Goal: Information Seeking & Learning: Learn about a topic

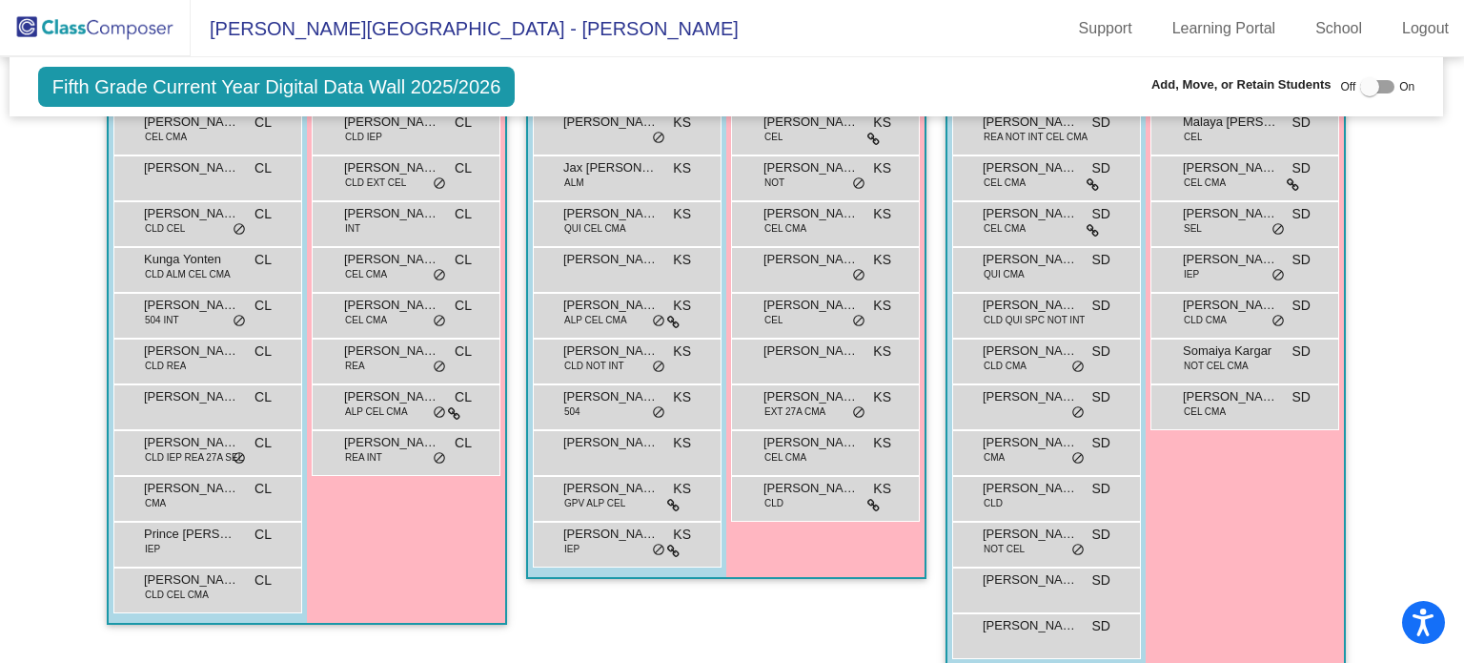
scroll to position [746, 6]
click at [1360, 94] on div at bounding box center [1369, 86] width 19 height 19
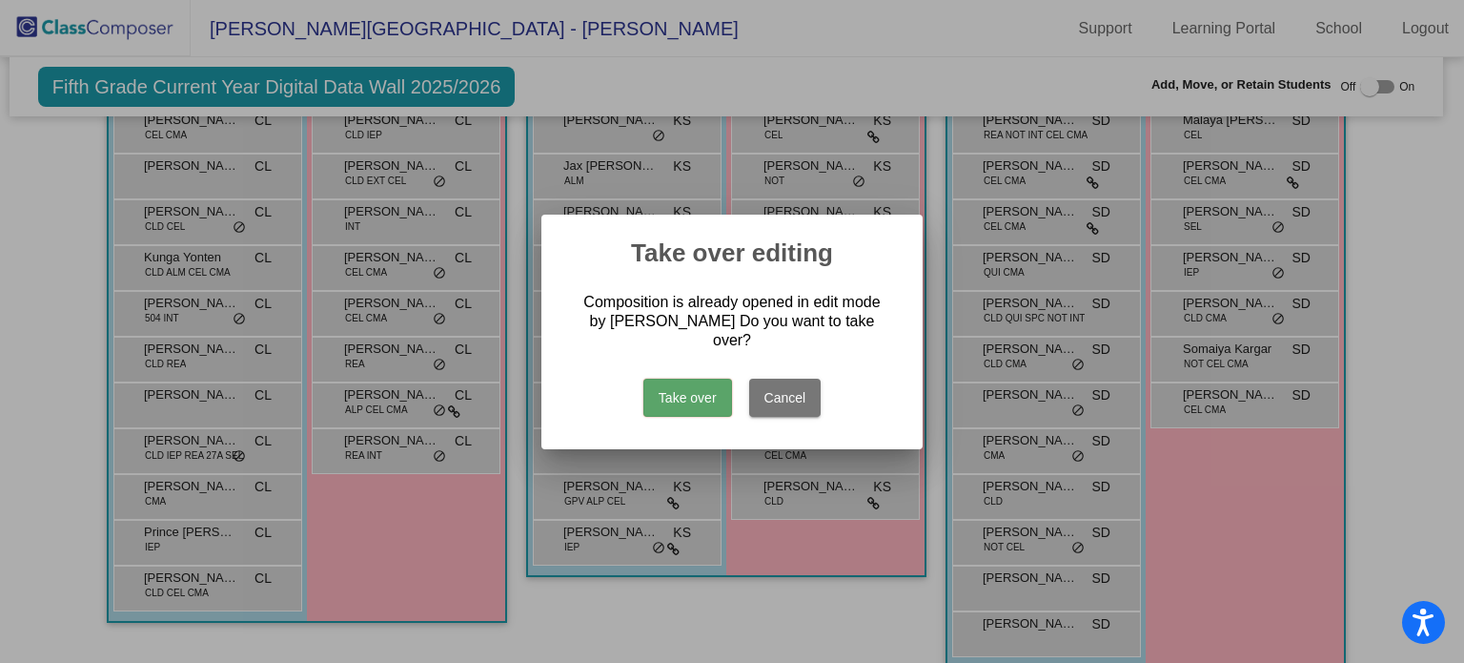
click at [801, 392] on button "Cancel" at bounding box center [785, 397] width 72 height 38
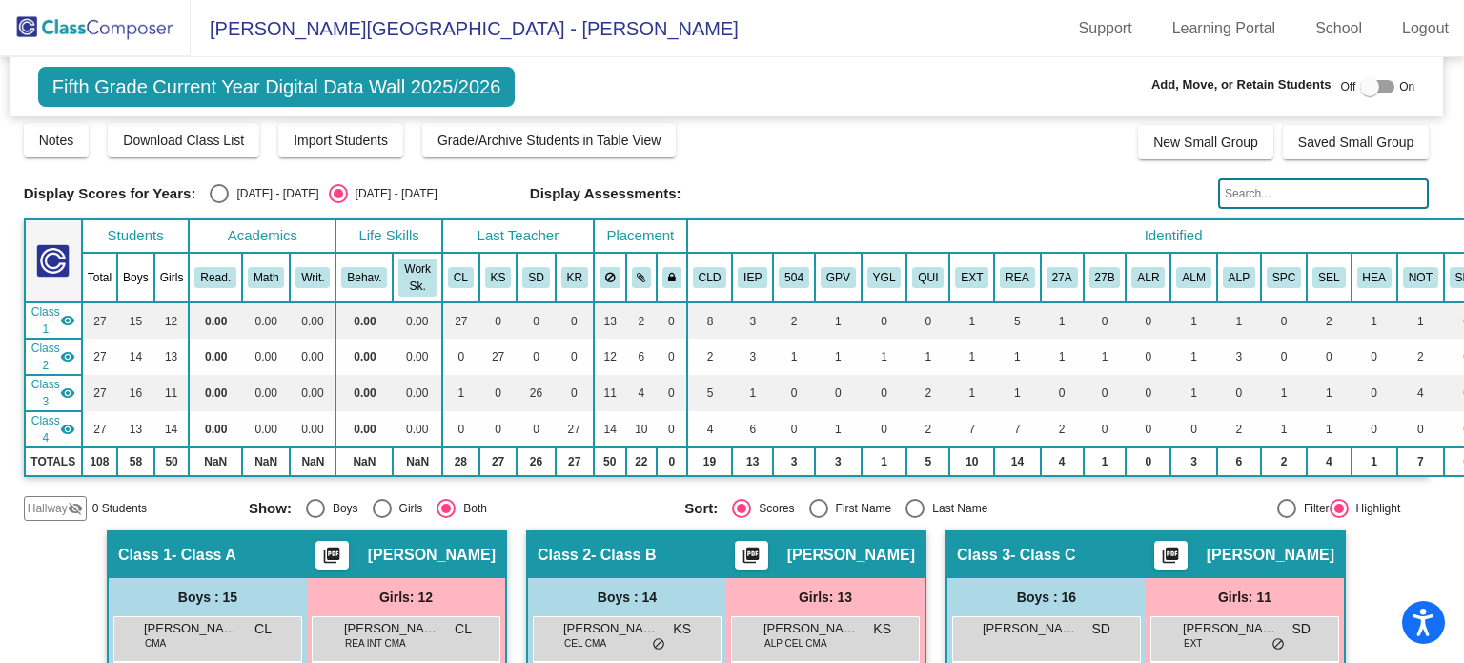
scroll to position [0, 6]
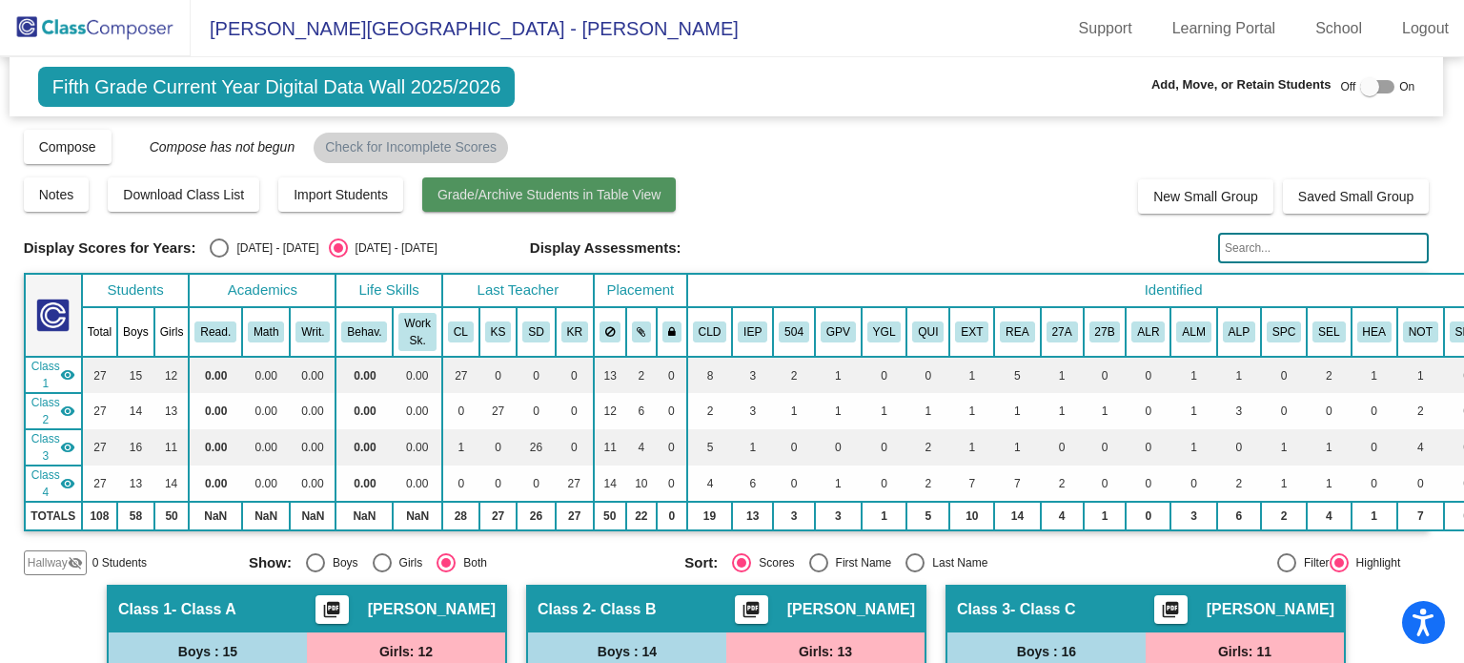
drag, startPoint x: 533, startPoint y: 202, endPoint x: 474, endPoint y: 203, distance: 59.1
click at [474, 203] on button "Grade/Archive Students in Table View" at bounding box center [549, 194] width 255 height 34
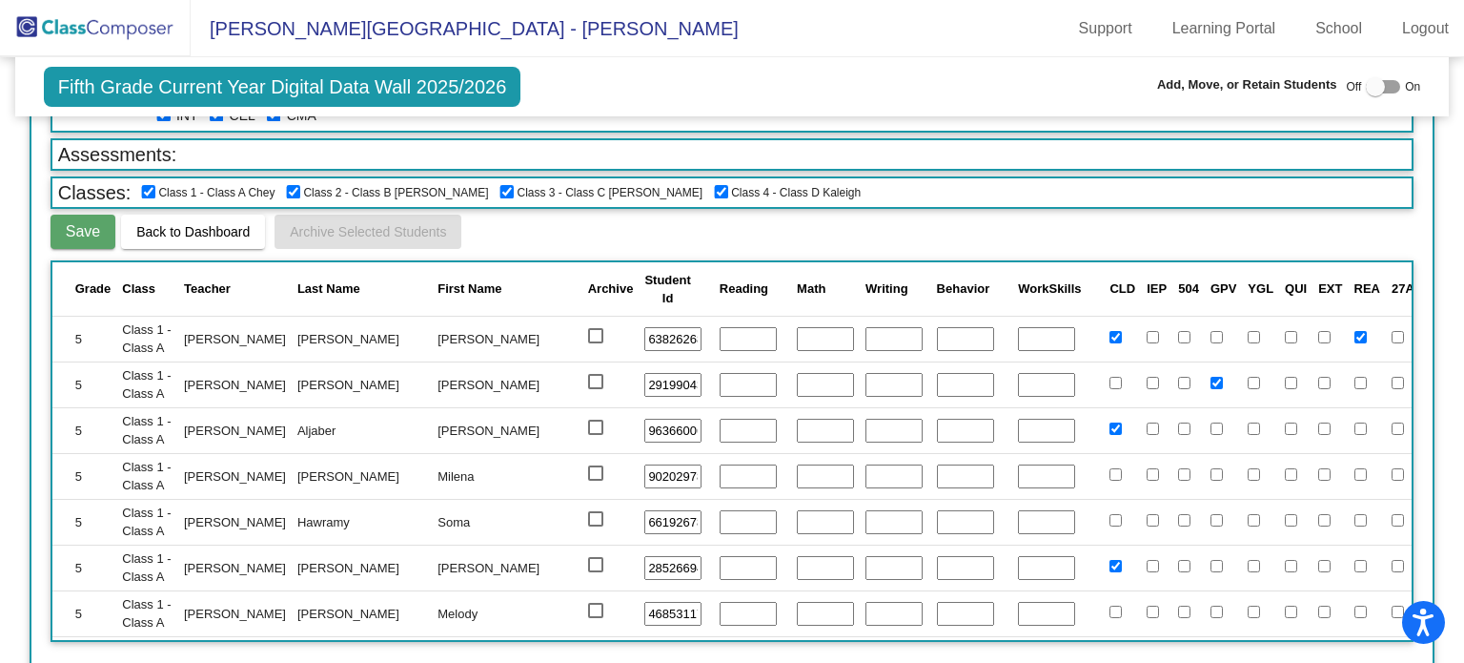
scroll to position [0, 0]
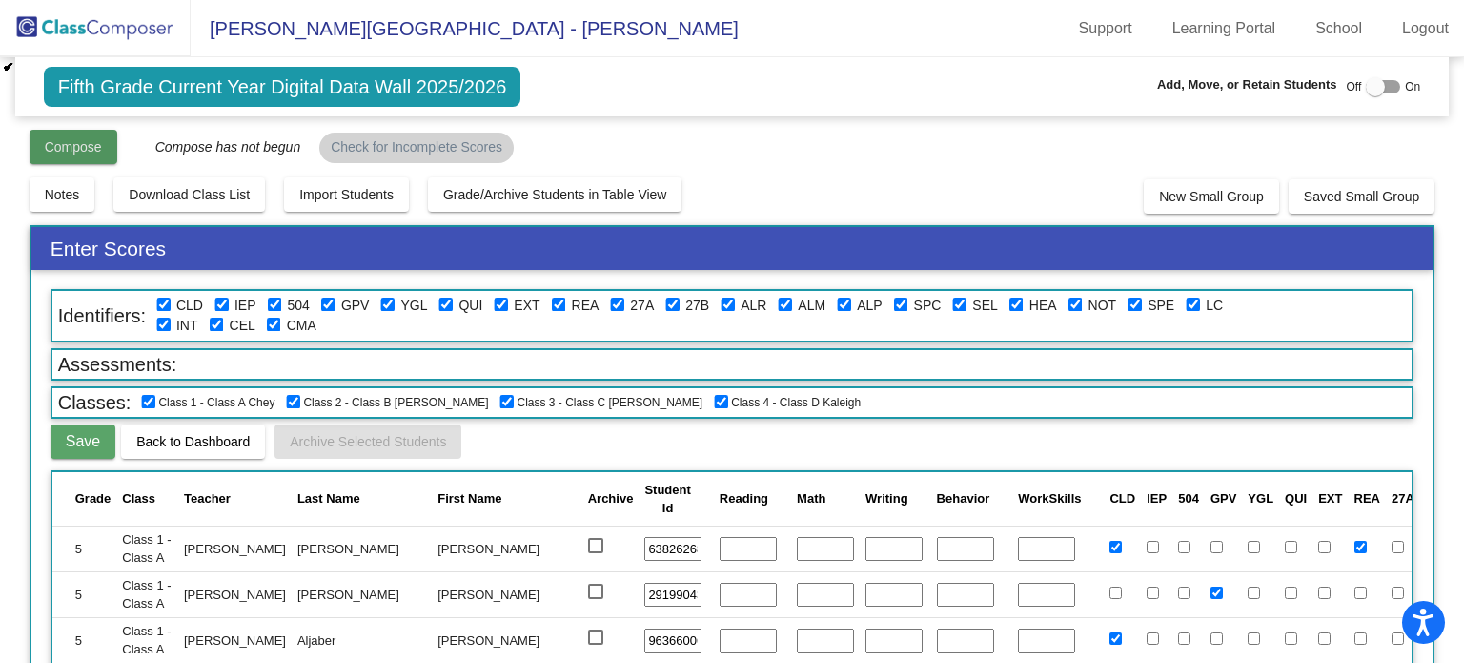
click at [65, 144] on span "Compose" at bounding box center [73, 146] width 57 height 15
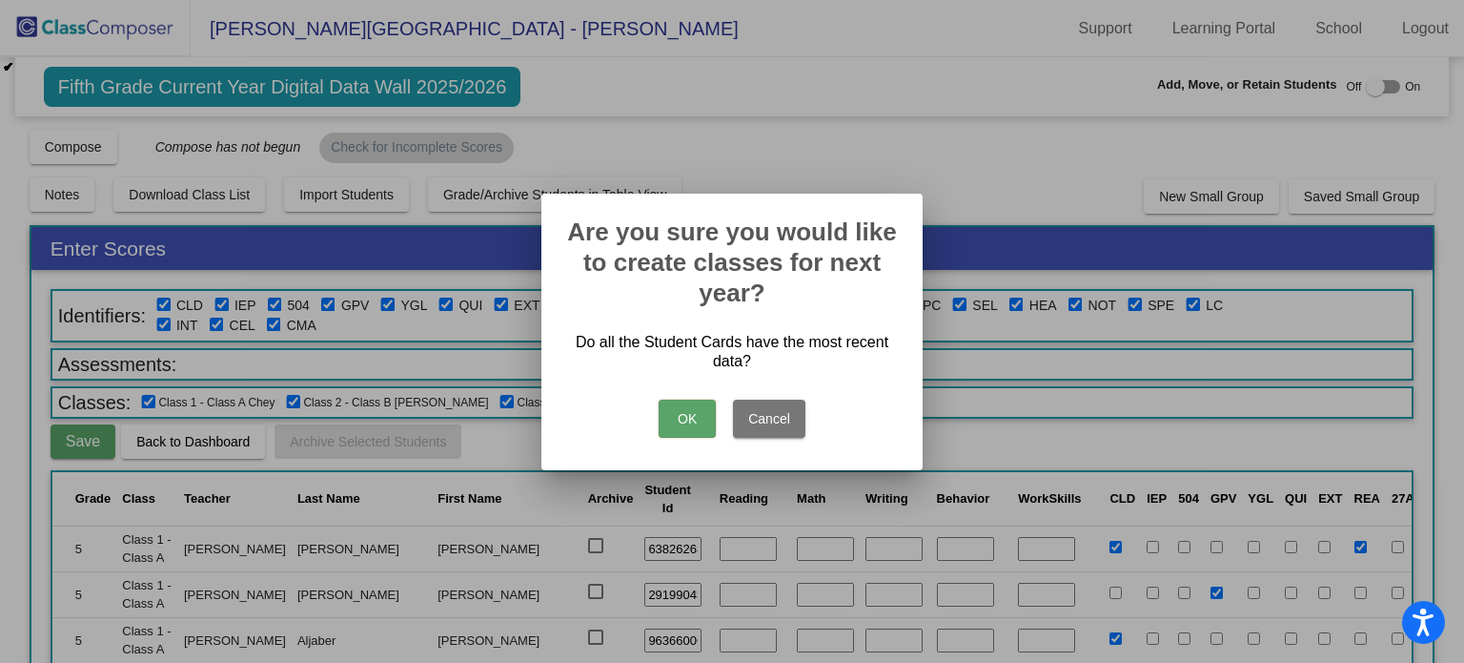
click at [680, 422] on button "OK" at bounding box center [687, 418] width 57 height 38
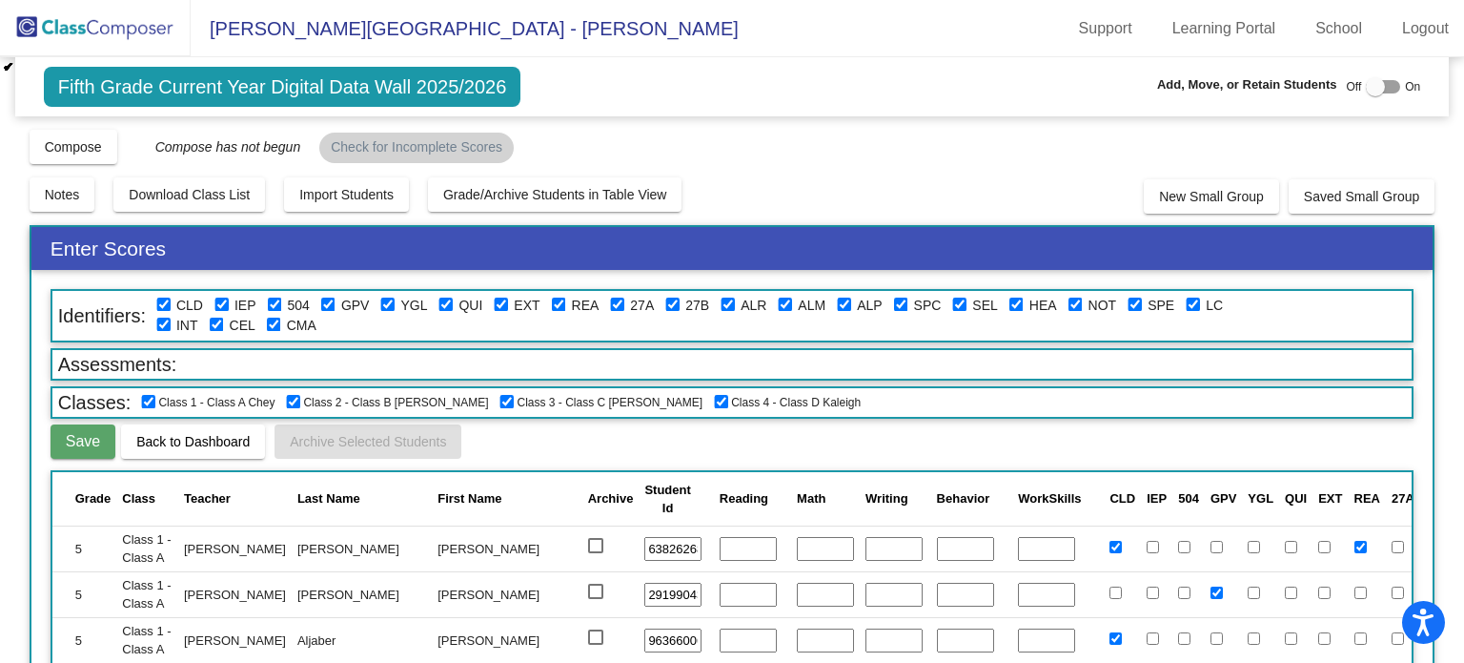
click at [195, 86] on span "Fifth Grade Current Year Digital Data Wall 2025/2026" at bounding box center [283, 87] width 478 height 40
click at [198, 87] on span "Fifth Grade Current Year Digital Data Wall 2025/2026" at bounding box center [283, 87] width 478 height 40
click at [81, 141] on span "Compose" at bounding box center [73, 146] width 57 height 15
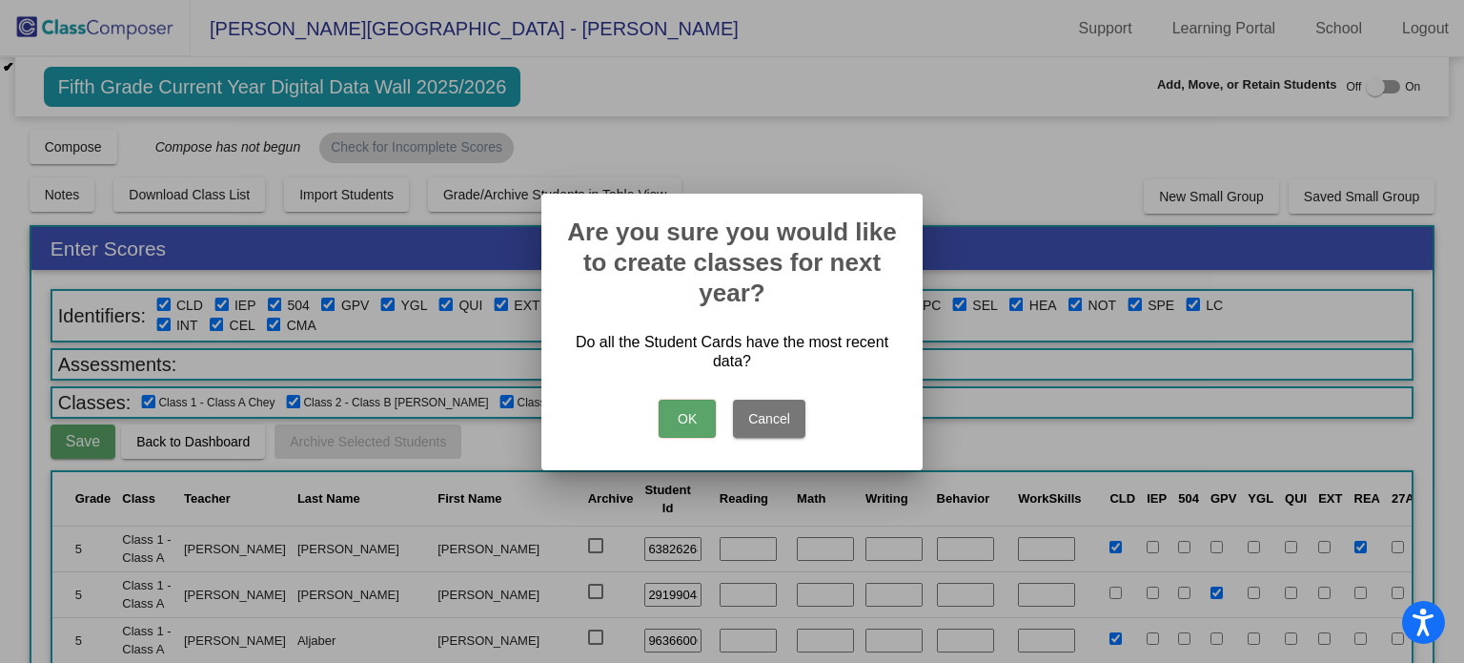
click at [778, 412] on button "Cancel" at bounding box center [769, 418] width 72 height 38
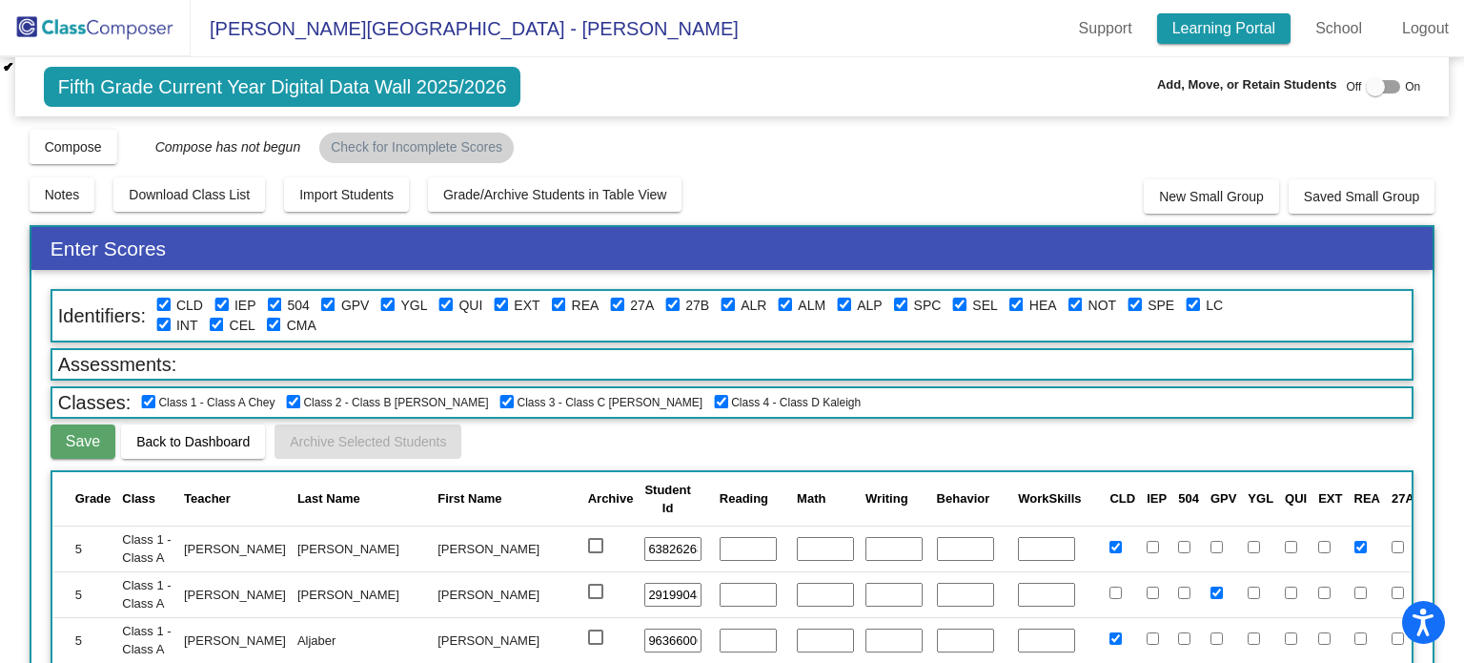
click at [1216, 30] on link "Learning Portal" at bounding box center [1224, 28] width 134 height 31
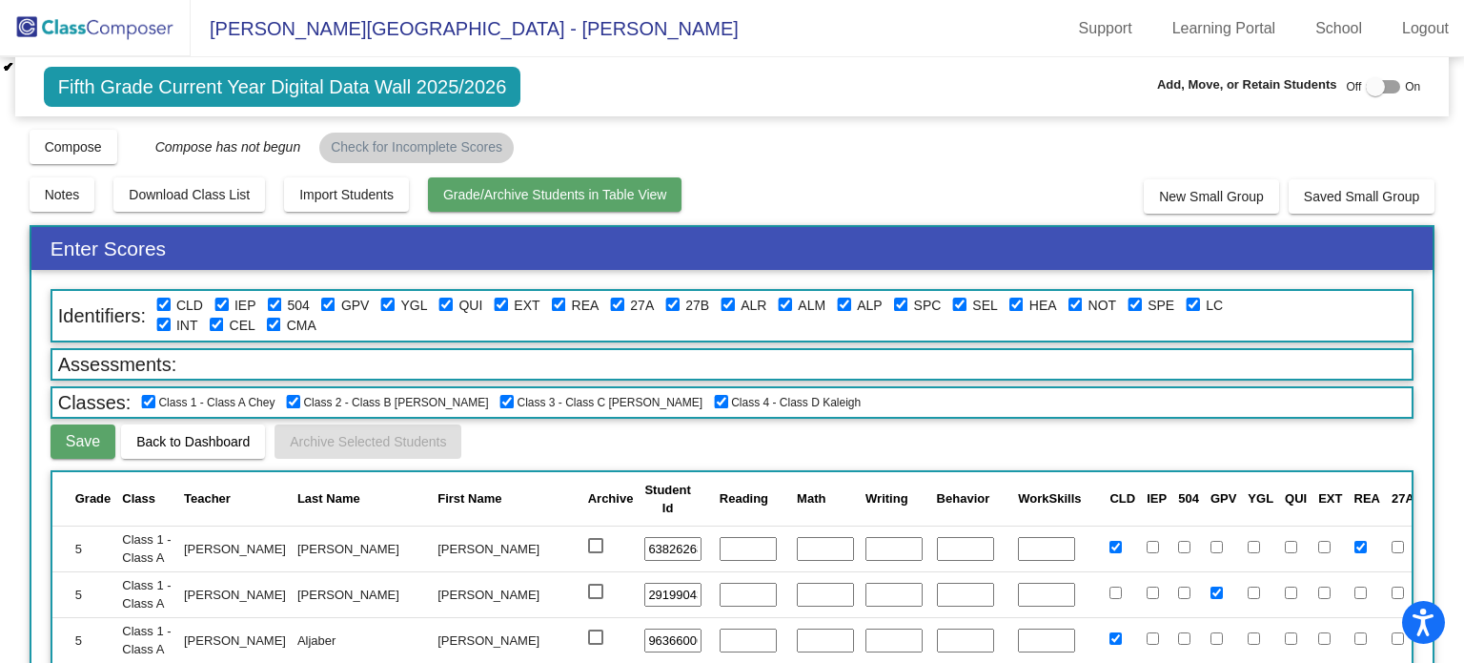
click at [520, 201] on span "Grade/Archive Students in Table View" at bounding box center [555, 194] width 224 height 15
click at [287, 316] on label "CMA" at bounding box center [302, 326] width 30 height 20
click at [248, 83] on span "Fifth Grade Current Year Digital Data Wall 2025/2026" at bounding box center [283, 87] width 478 height 40
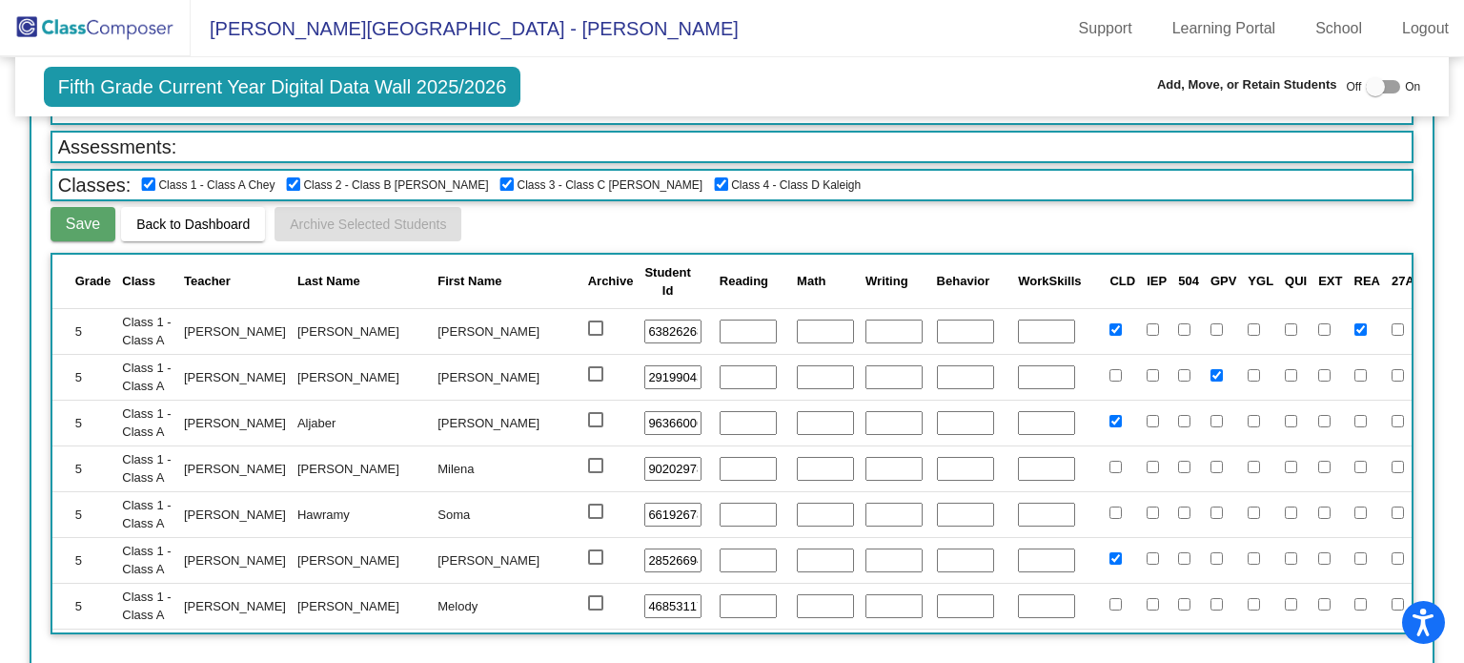
click at [644, 411] on input "963660065" at bounding box center [672, 423] width 57 height 25
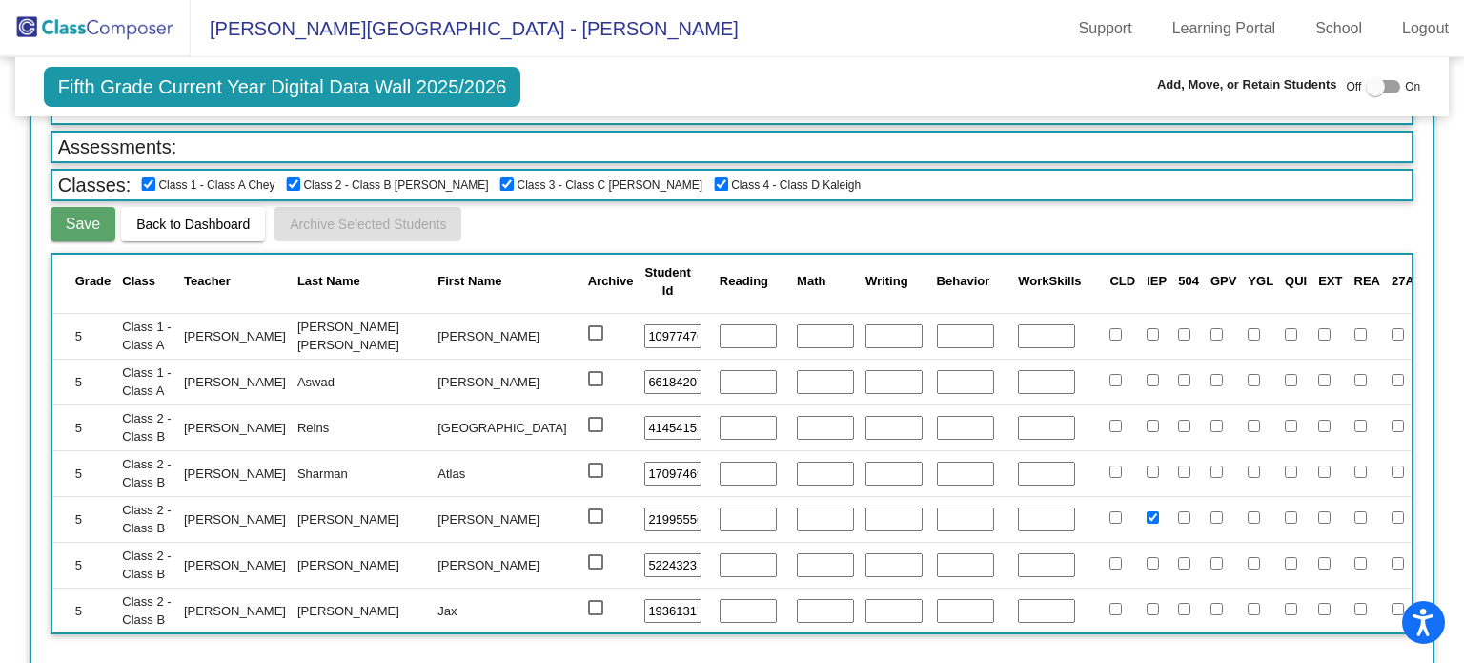
scroll to position [0, 0]
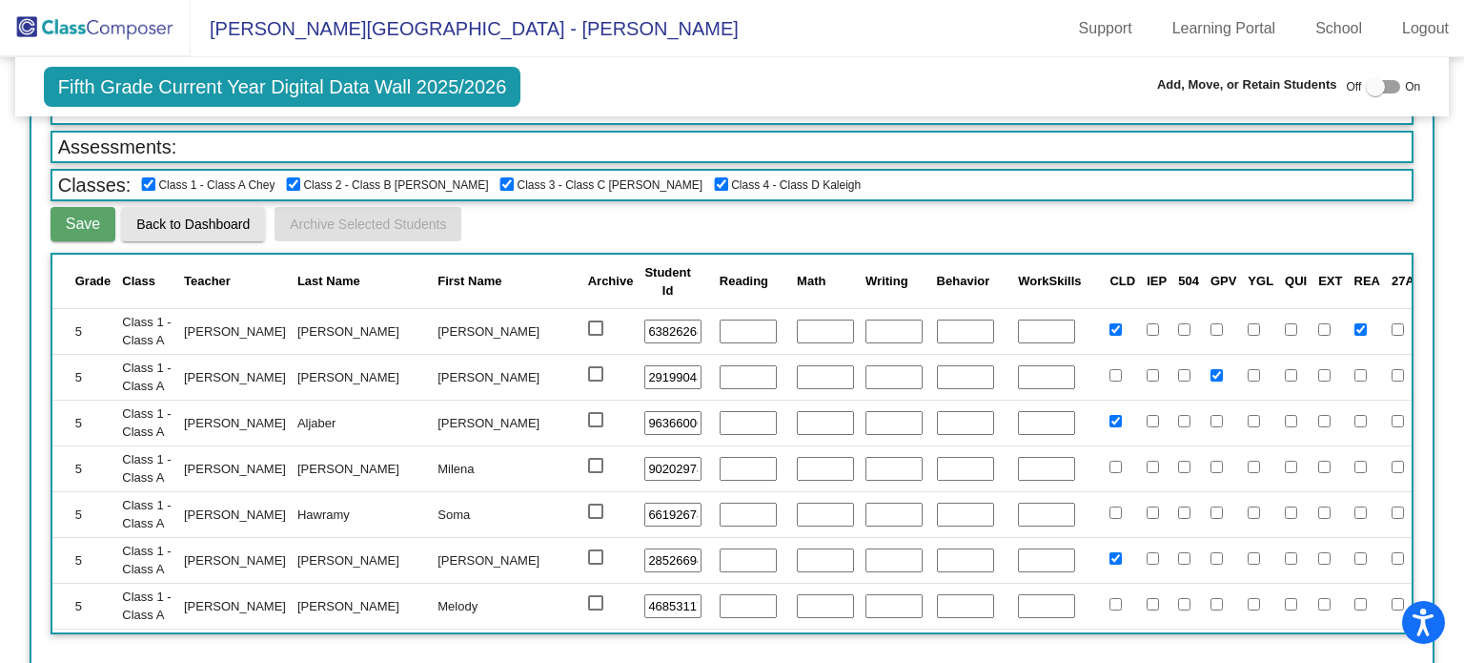
click at [175, 234] on button "Back to Dashboard" at bounding box center [193, 224] width 144 height 34
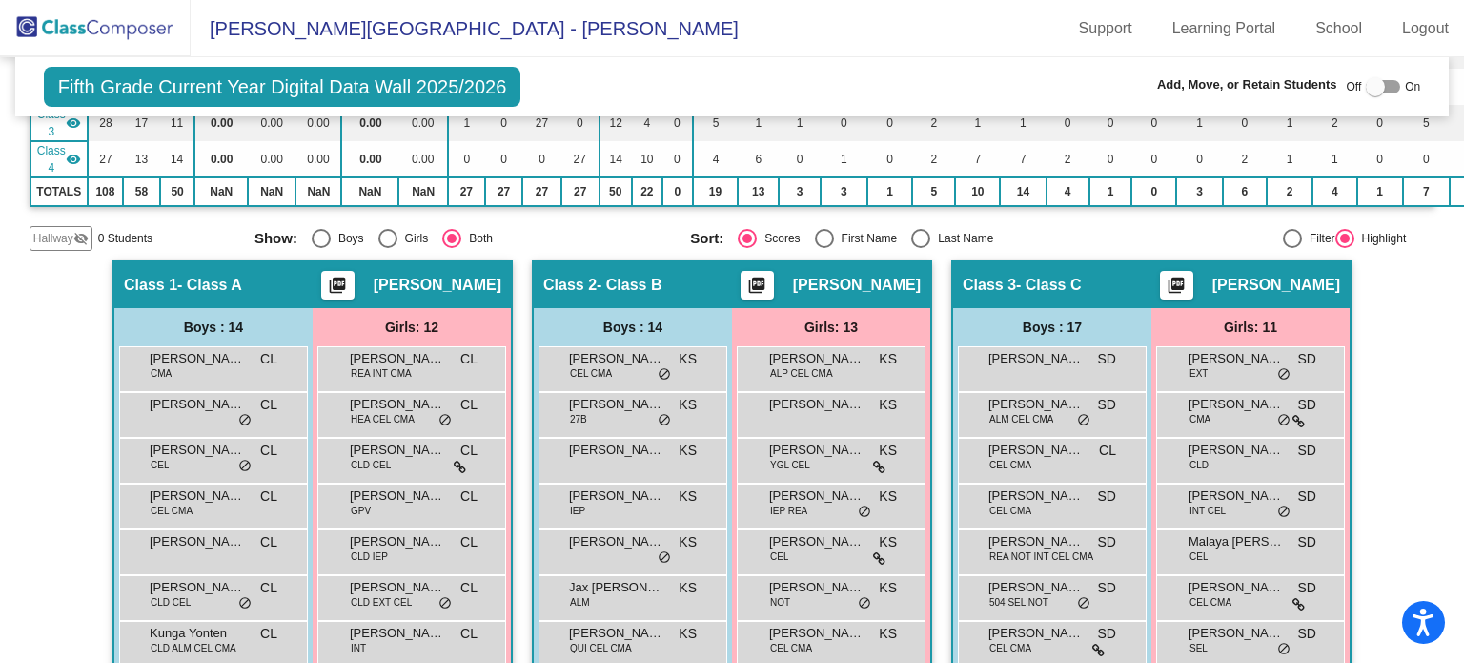
scroll to position [290, 0]
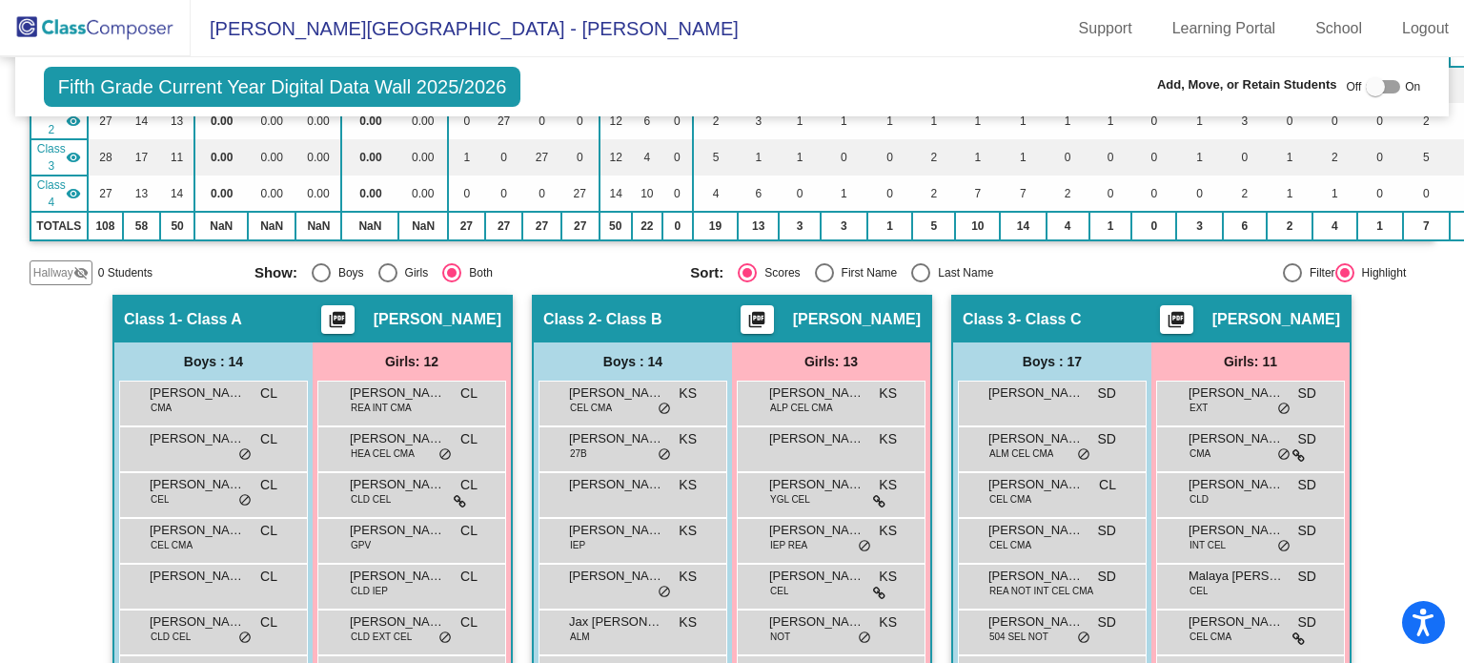
click at [1283, 267] on div at bounding box center [1292, 272] width 19 height 19
click at [1292, 282] on input "Filter" at bounding box center [1292, 282] width 1 height 1
radio input "true"
click at [1339, 269] on div at bounding box center [1345, 272] width 19 height 19
click at [1344, 282] on input "Highlight" at bounding box center [1344, 282] width 1 height 1
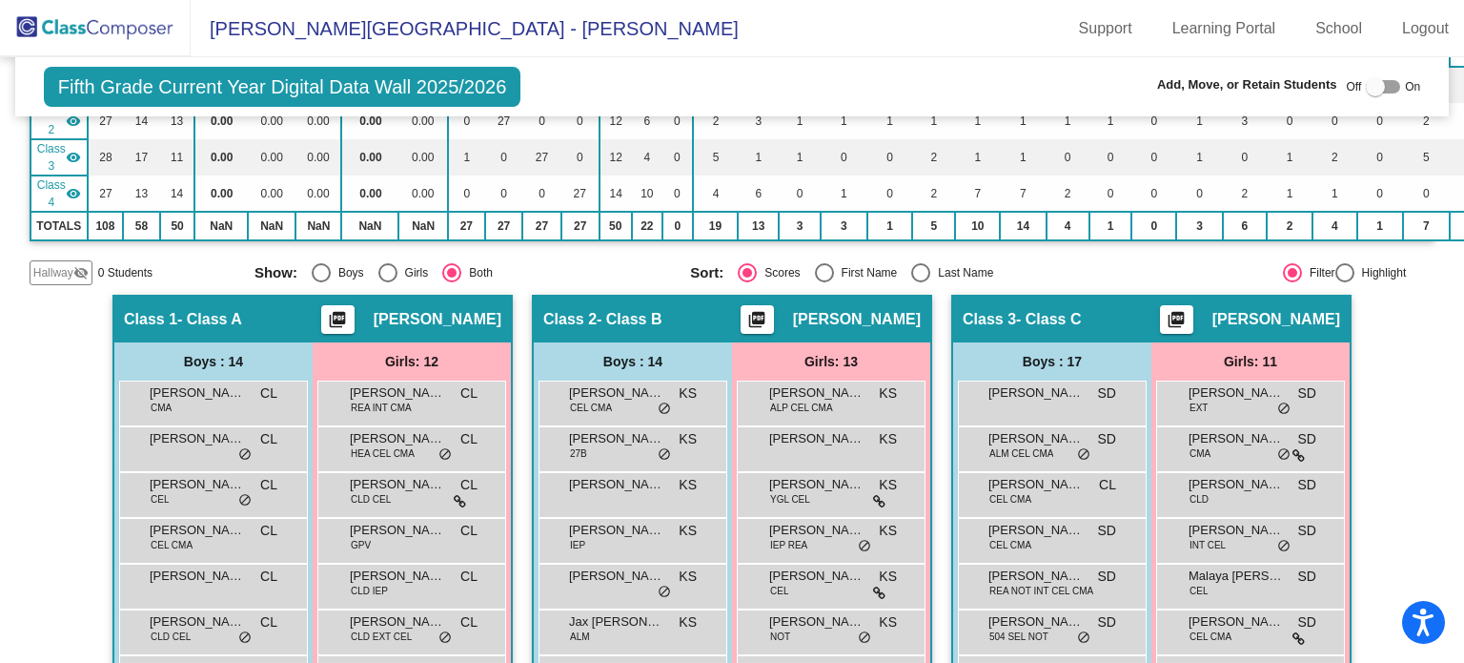
radio input "true"
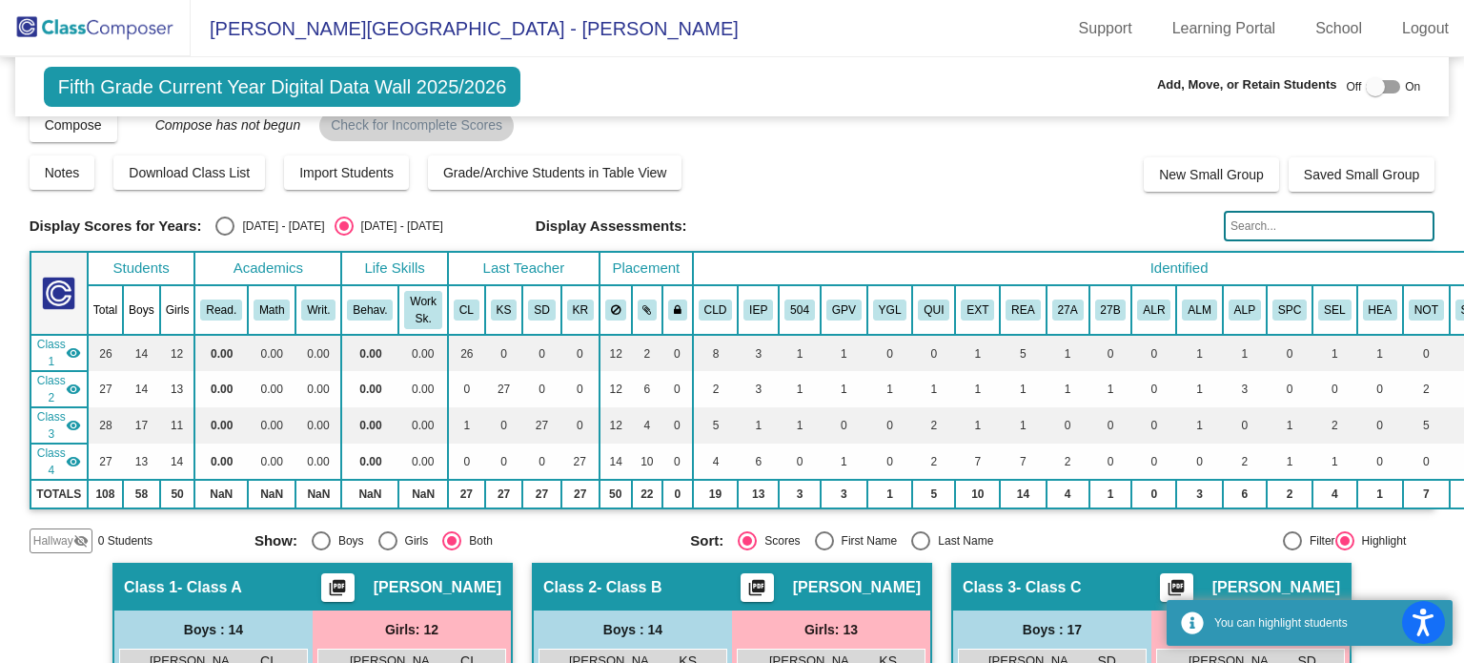
scroll to position [0, 0]
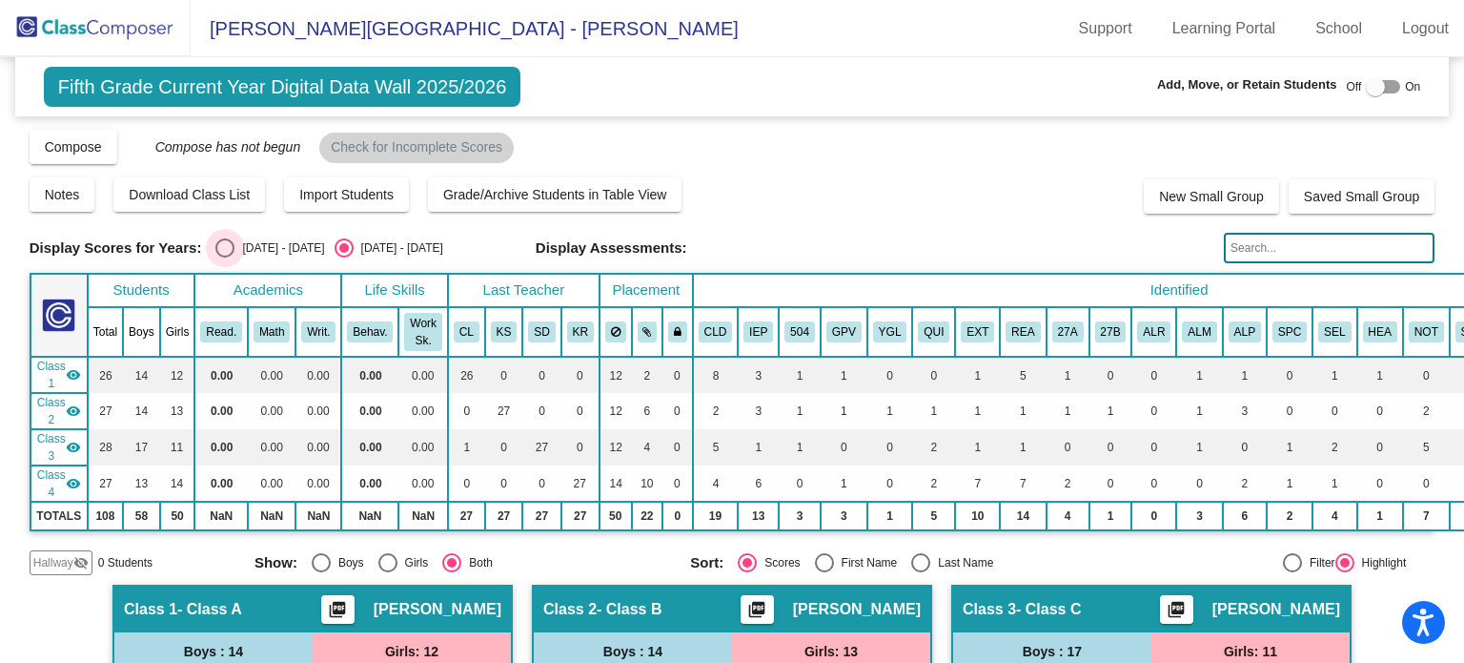
click at [229, 243] on div "Select an option" at bounding box center [224, 247] width 19 height 19
click at [225, 257] on input "[DATE] - [DATE]" at bounding box center [224, 257] width 1 height 1
radio input "true"
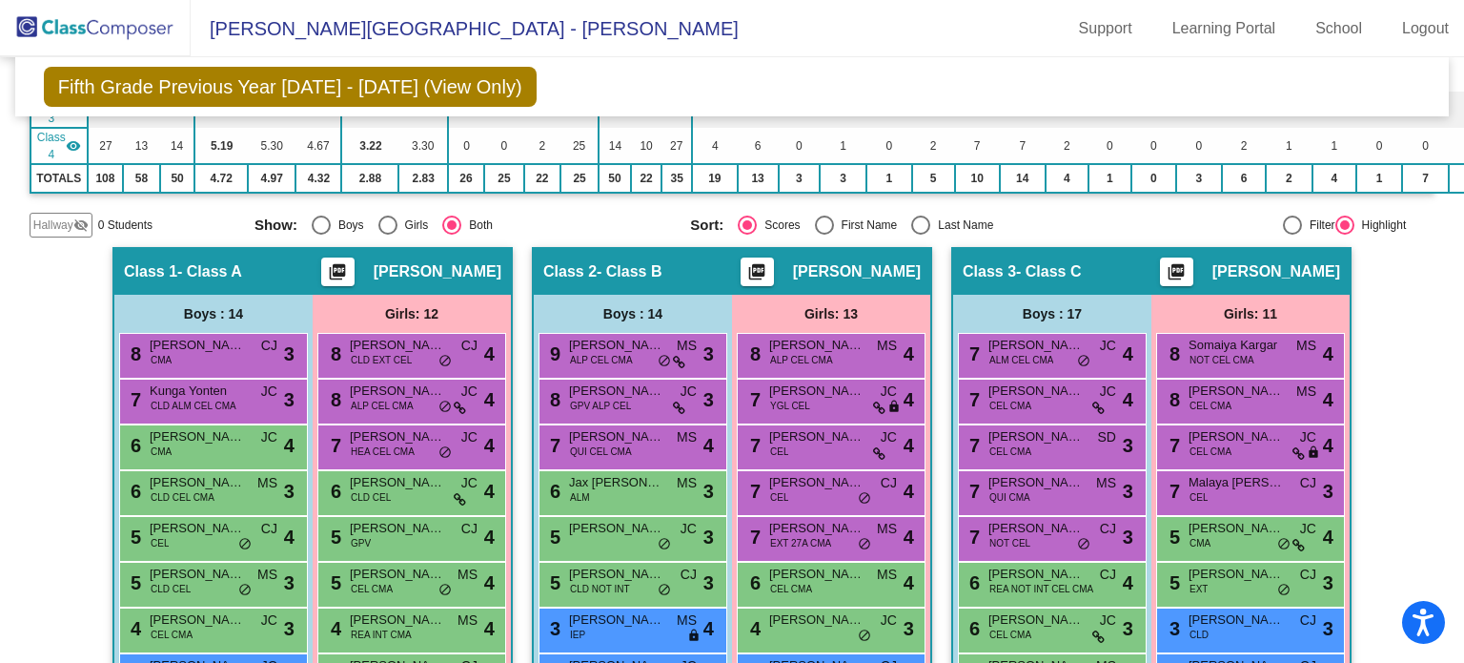
scroll to position [91, 0]
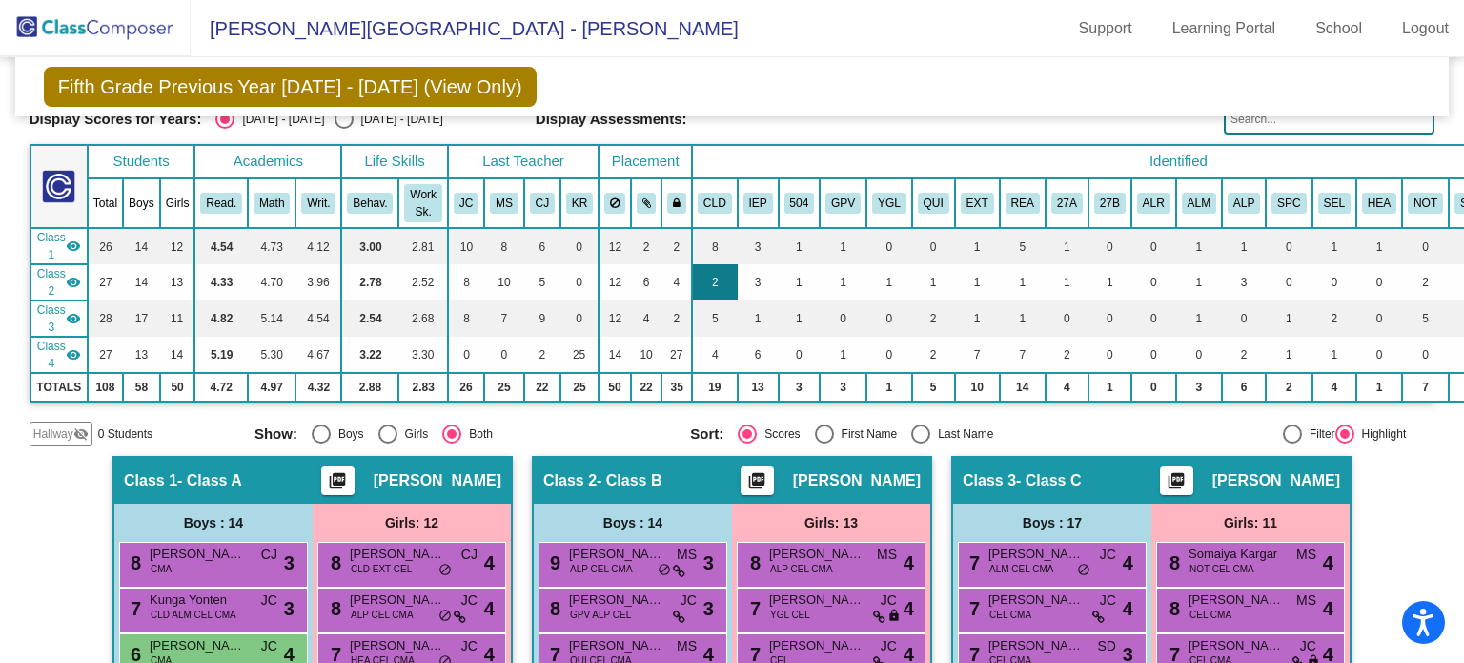
click at [692, 356] on td "4" at bounding box center [715, 355] width 46 height 36
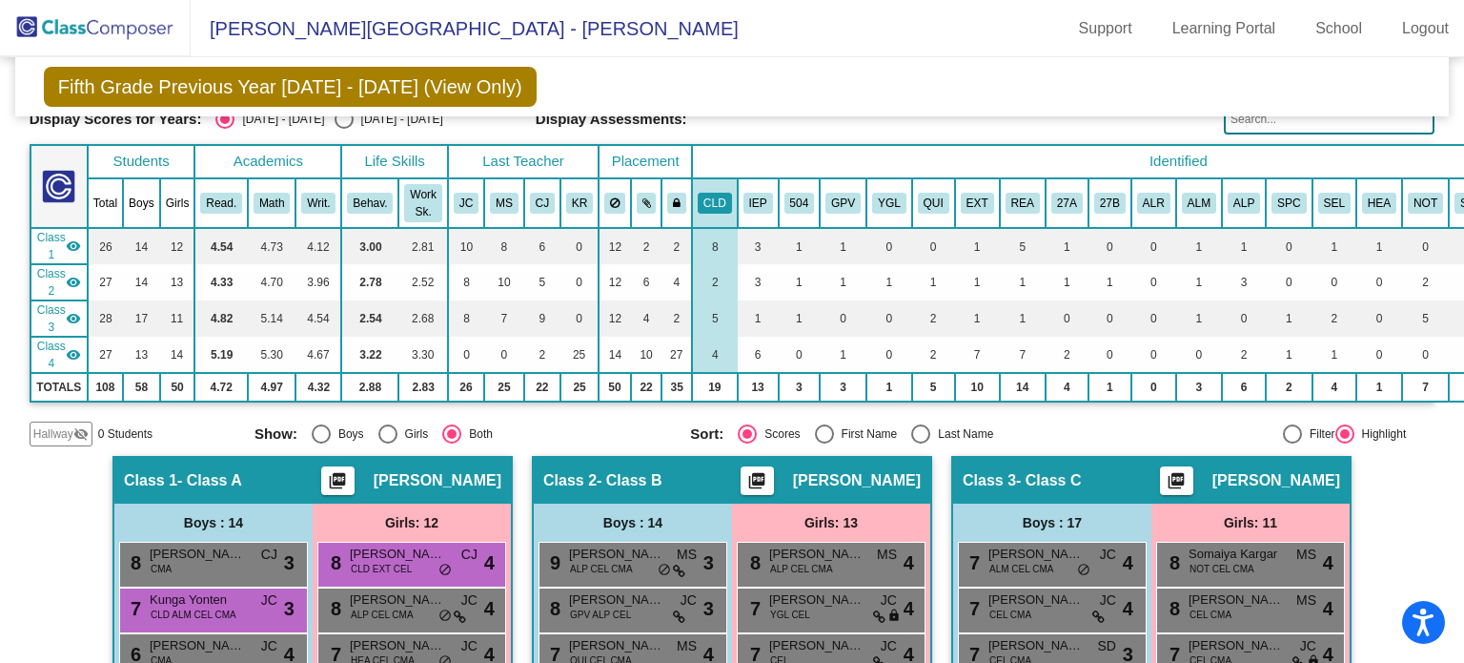
click at [831, 106] on div "Fifth Grade Previous Year 2024 - 2025 (View Only) Add, Move, or Retain Students…" at bounding box center [732, 86] width 1435 height 59
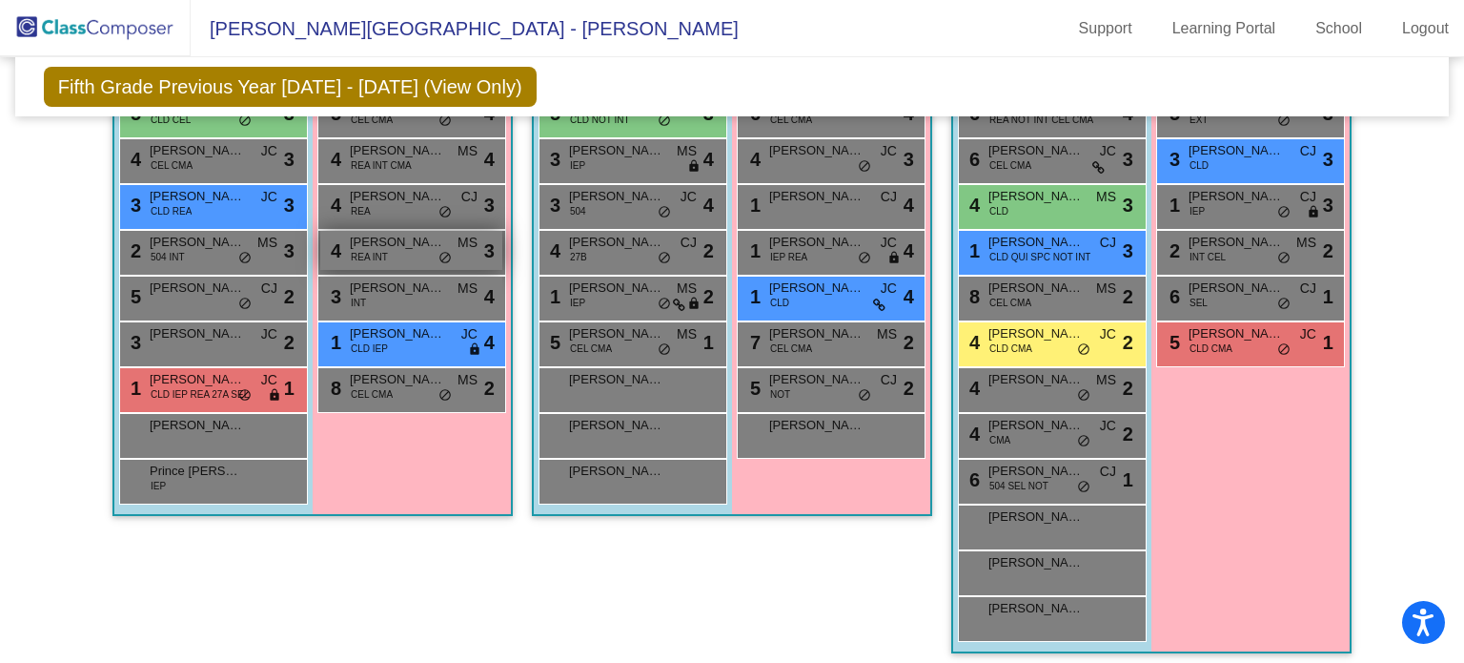
scroll to position [769, 0]
click at [569, 598] on div "Class 2 - Class B picture_as_pdf Kim Szymanski Add Student First Name Last Name…" at bounding box center [732, 224] width 400 height 894
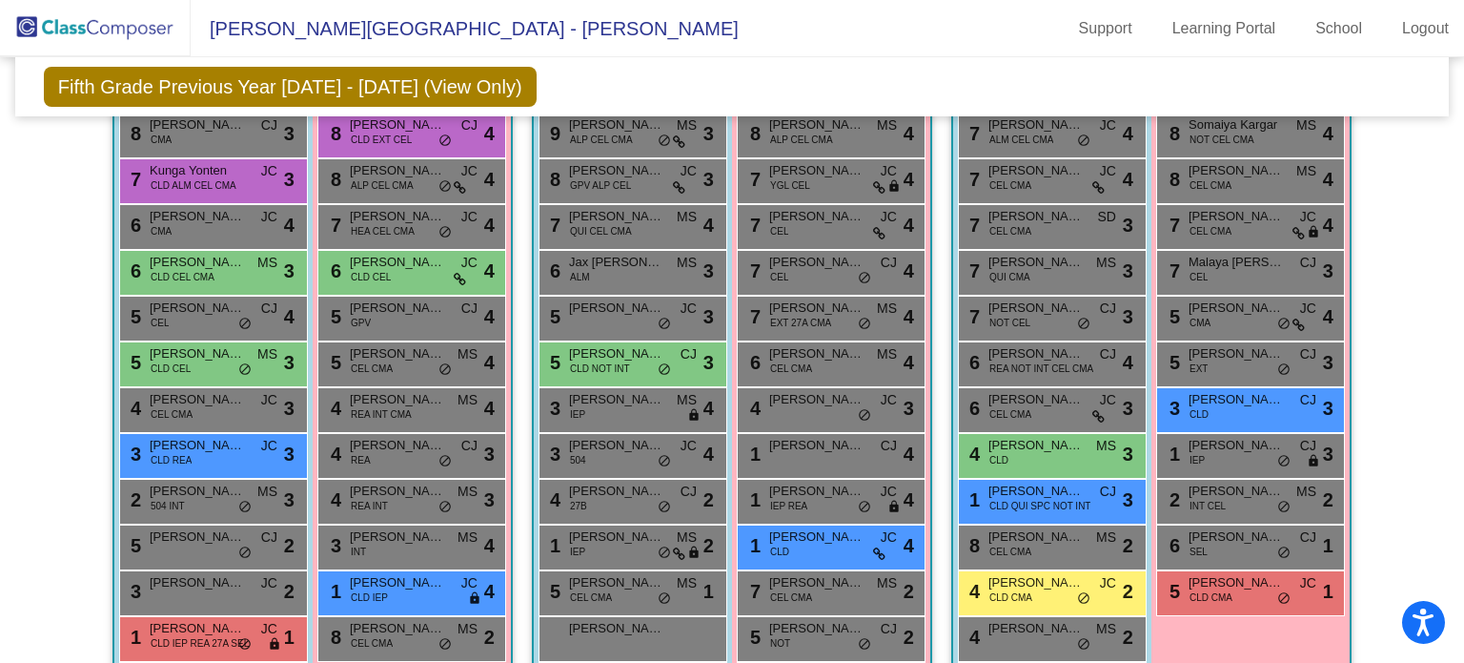
scroll to position [519, 0]
click at [608, 362] on span "CLD NOT INT" at bounding box center [600, 369] width 60 height 14
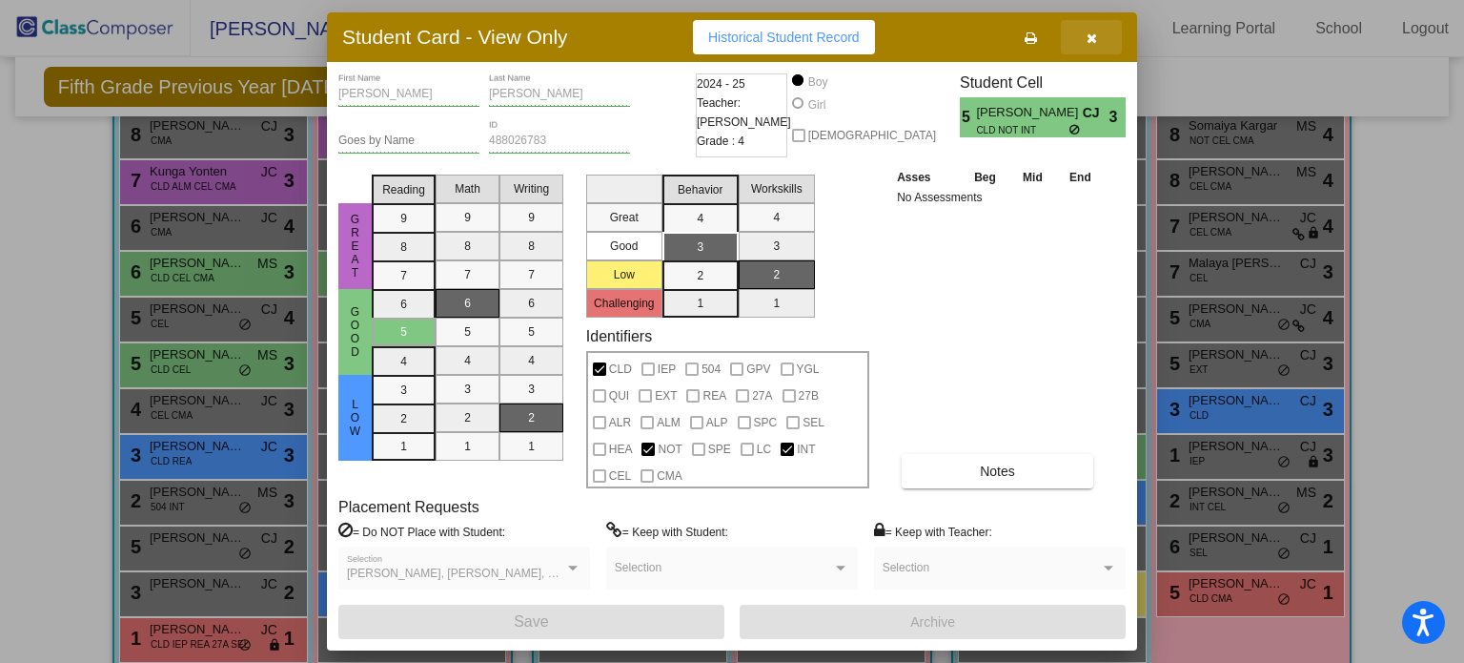
click at [1091, 33] on icon "button" at bounding box center [1092, 37] width 10 height 13
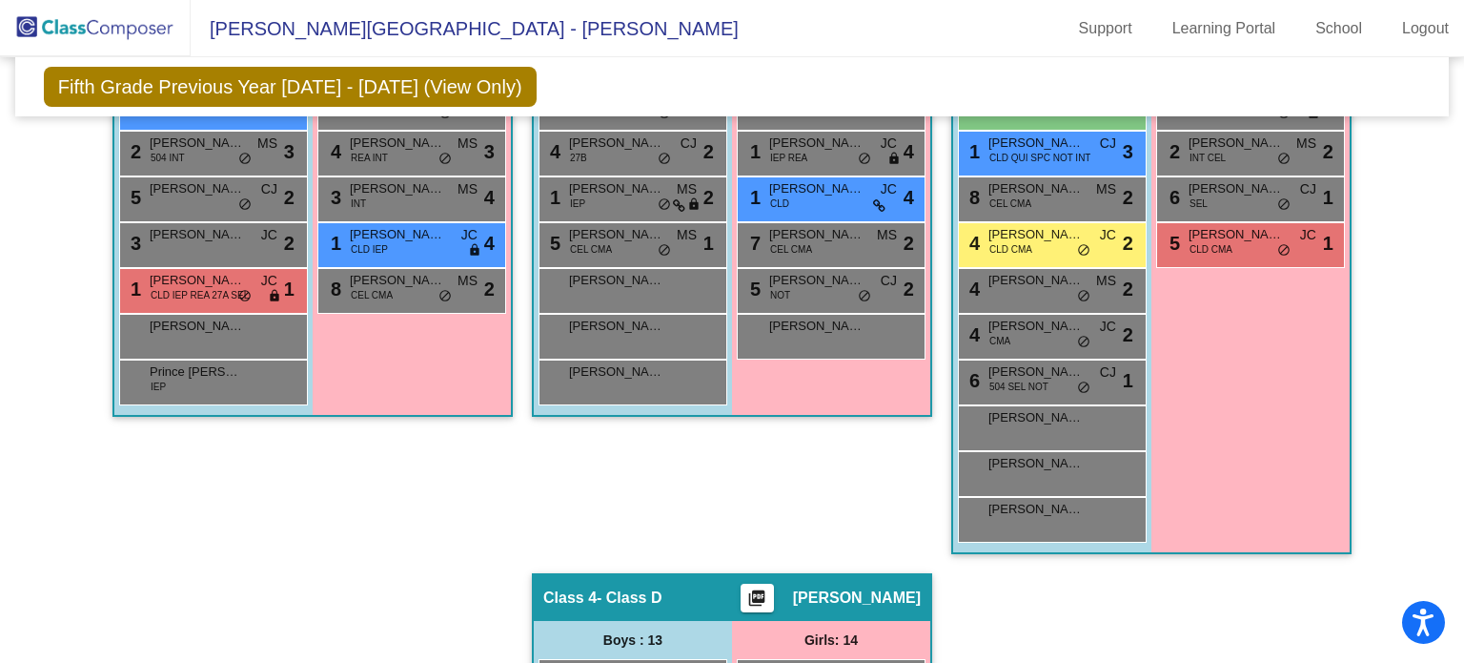
scroll to position [869, 0]
